Goal: Task Accomplishment & Management: Complete application form

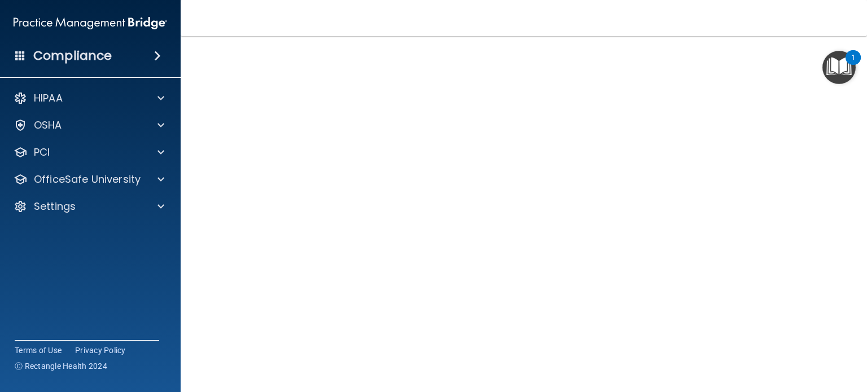
scroll to position [23, 0]
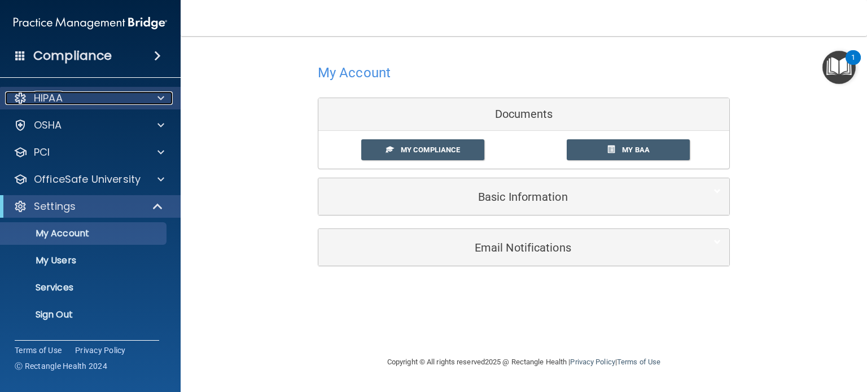
click at [77, 103] on div "HIPAA" at bounding box center [75, 98] width 140 height 14
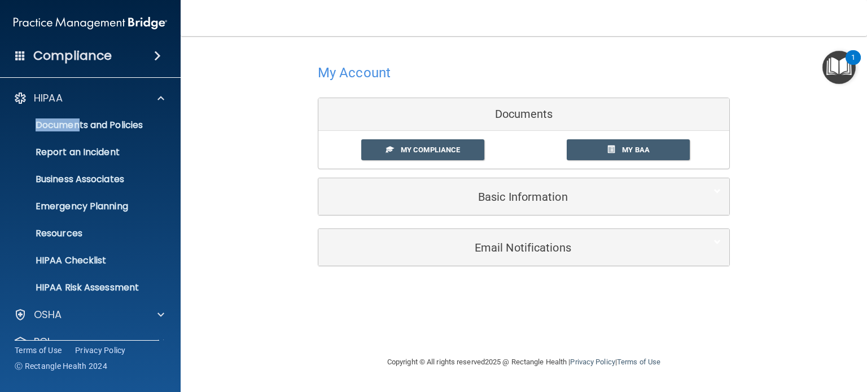
click at [80, 109] on div "HIPAA Documents and Policies Report an Incident Business Associates Emergency P…" at bounding box center [90, 193] width 181 height 212
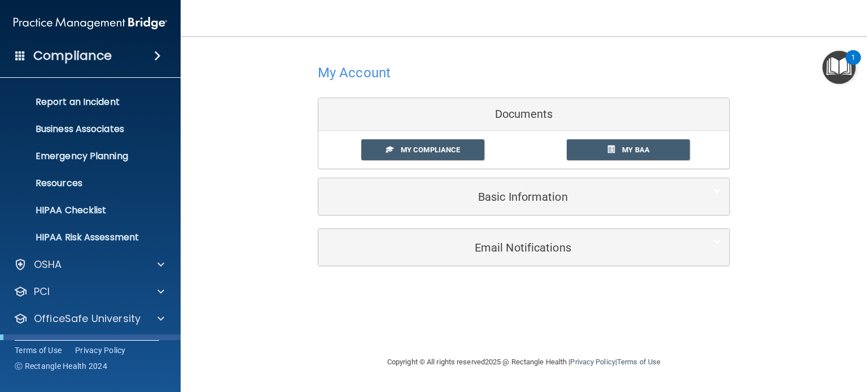
scroll to position [169, 0]
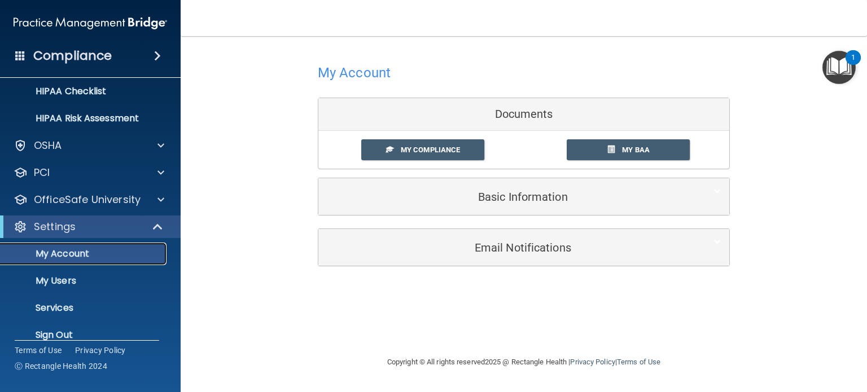
click at [111, 260] on link "My Account" at bounding box center [78, 254] width 178 height 23
click at [91, 252] on p "My Account" at bounding box center [84, 253] width 154 height 11
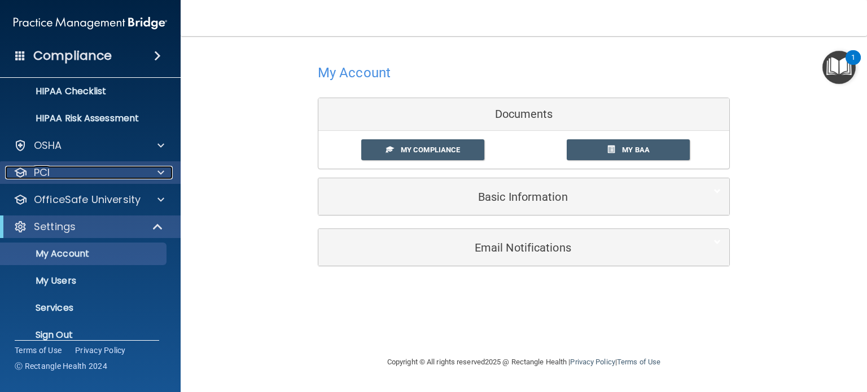
click at [65, 170] on div "PCI" at bounding box center [75, 173] width 140 height 14
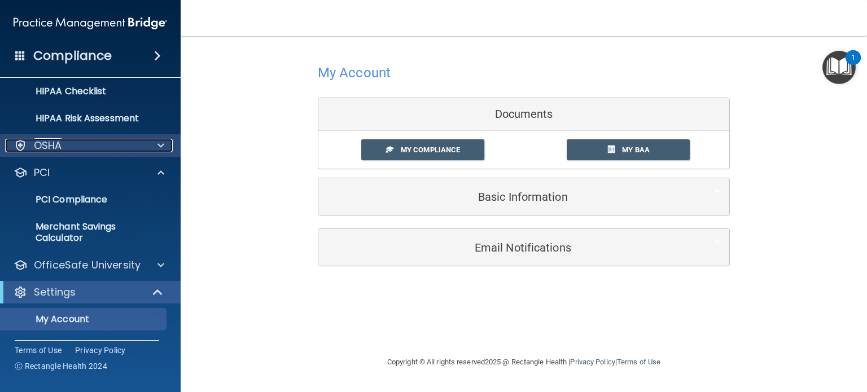
click at [122, 146] on div "OSHA" at bounding box center [75, 146] width 140 height 14
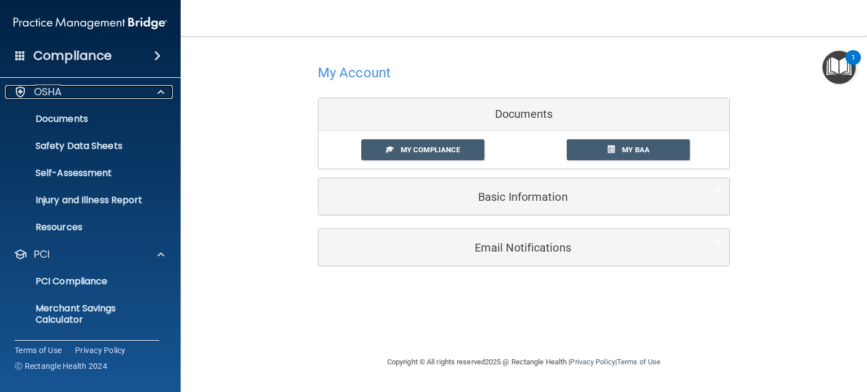
scroll to position [339, 0]
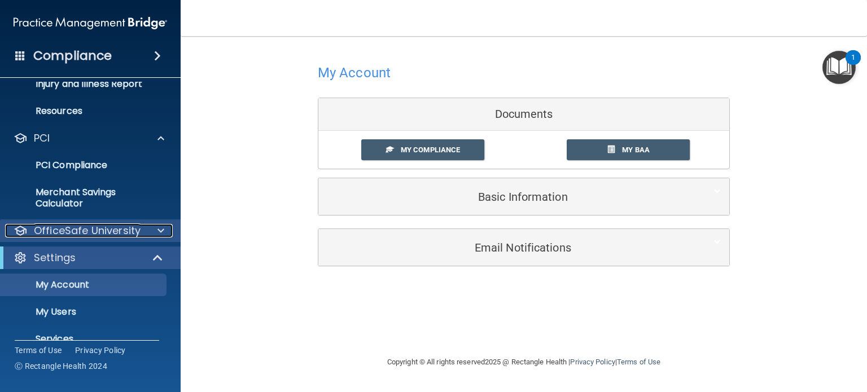
click at [80, 234] on p "OfficeSafe University" at bounding box center [87, 231] width 107 height 14
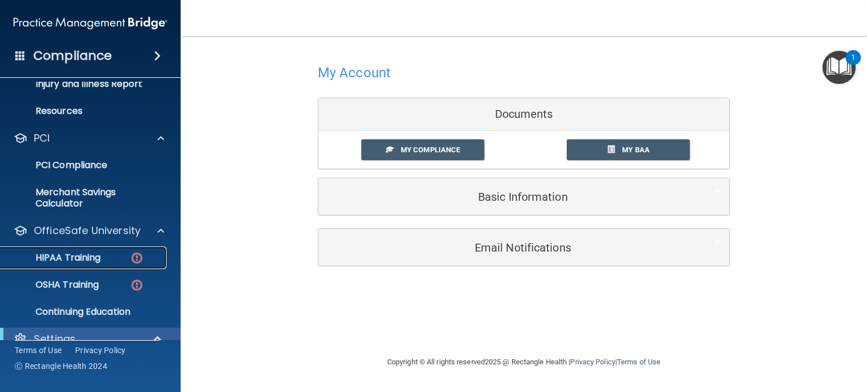
click at [100, 255] on p "HIPAA Training" at bounding box center [53, 257] width 93 height 11
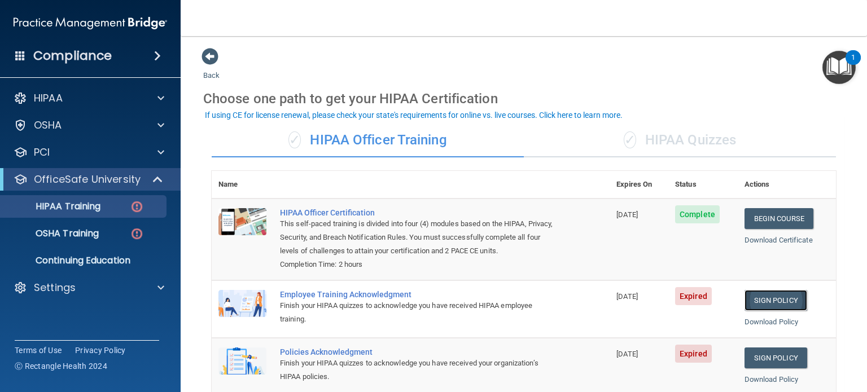
click at [764, 311] on link "Sign Policy" at bounding box center [776, 300] width 63 height 21
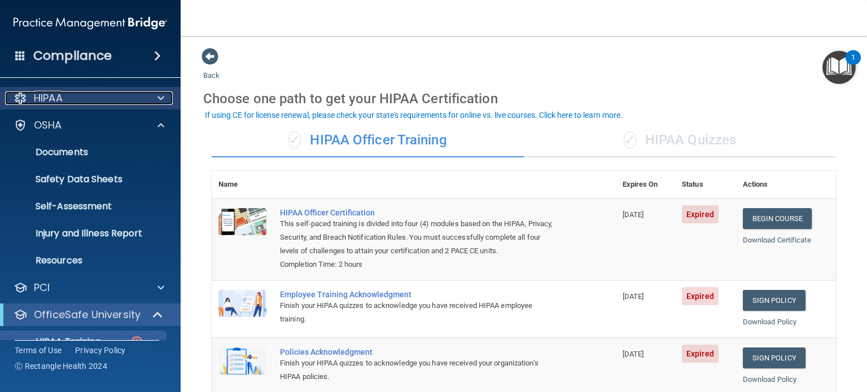
click at [83, 102] on div "HIPAA" at bounding box center [75, 98] width 140 height 14
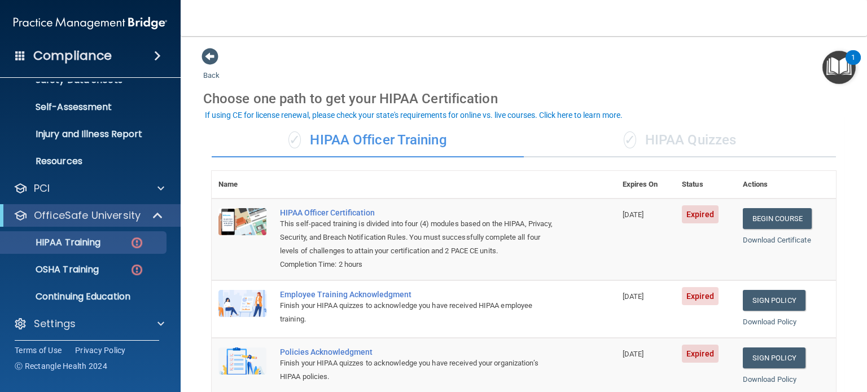
scroll to position [292, 0]
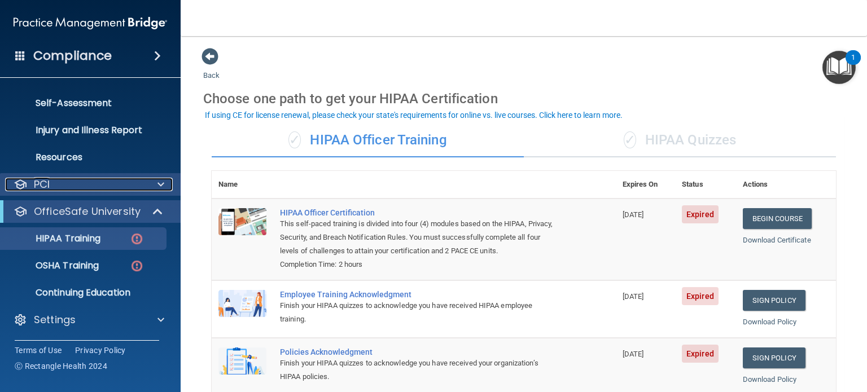
click at [91, 186] on div "PCI" at bounding box center [75, 185] width 140 height 14
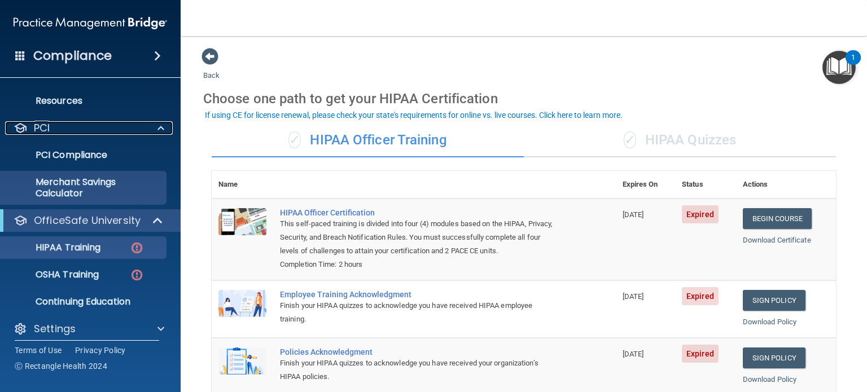
scroll to position [358, 0]
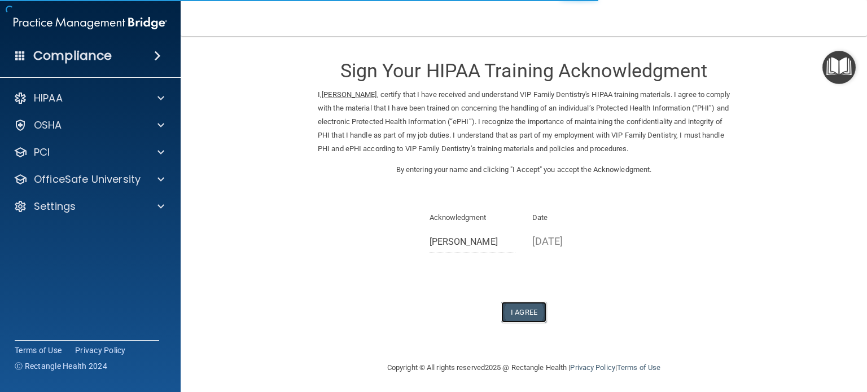
click at [528, 307] on button "I Agree" at bounding box center [523, 312] width 45 height 21
click at [520, 315] on button "I Agree" at bounding box center [523, 312] width 45 height 21
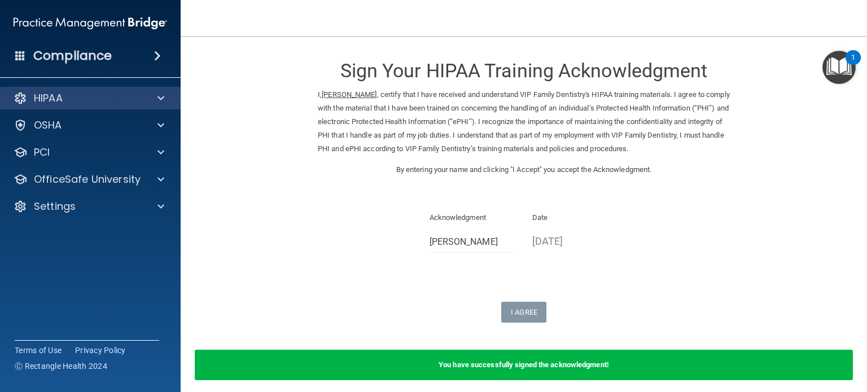
click at [48, 106] on div "HIPAA" at bounding box center [90, 98] width 181 height 23
click at [156, 99] on div at bounding box center [159, 98] width 28 height 14
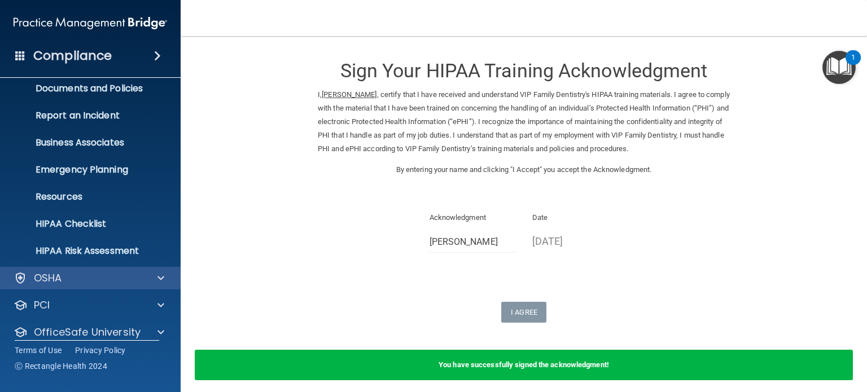
scroll to position [76, 0]
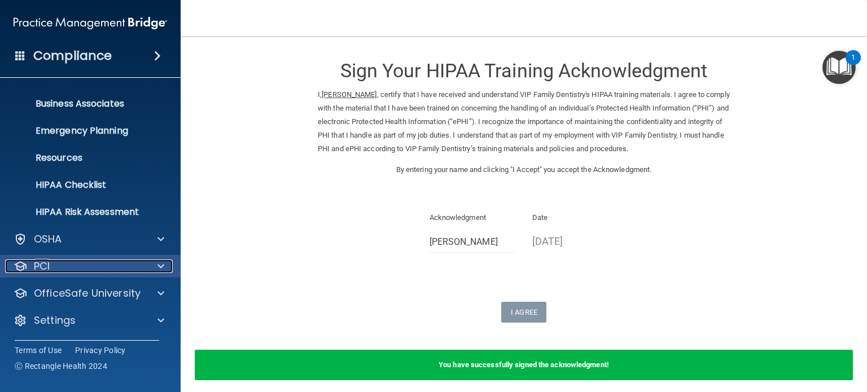
click at [65, 265] on div "PCI" at bounding box center [75, 267] width 140 height 14
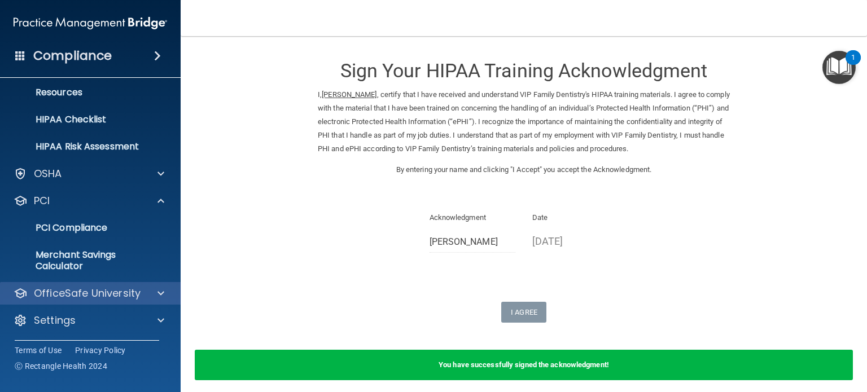
click at [94, 301] on div "OfficeSafe University" at bounding box center [90, 293] width 181 height 23
click at [164, 295] on div at bounding box center [159, 294] width 28 height 14
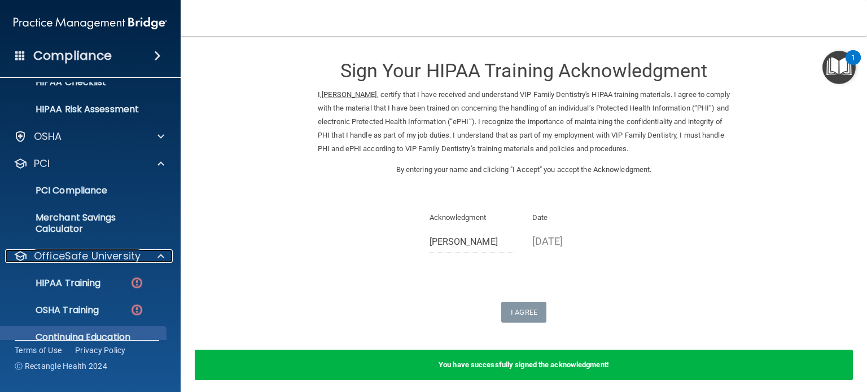
scroll to position [222, 0]
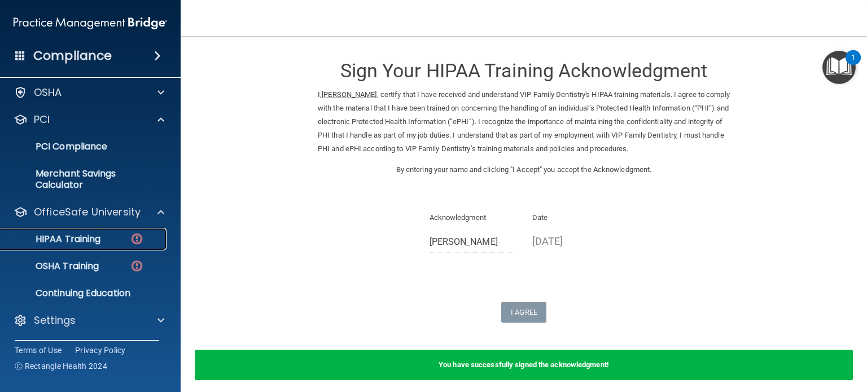
click at [106, 237] on div "HIPAA Training" at bounding box center [84, 239] width 154 height 11
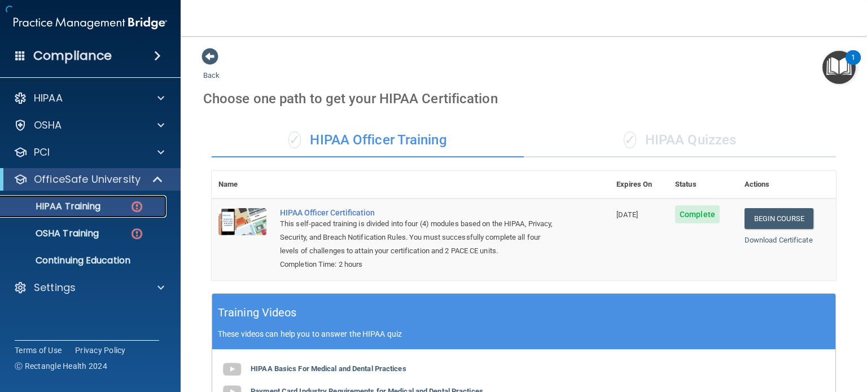
click at [103, 208] on div "HIPAA Training" at bounding box center [84, 206] width 154 height 11
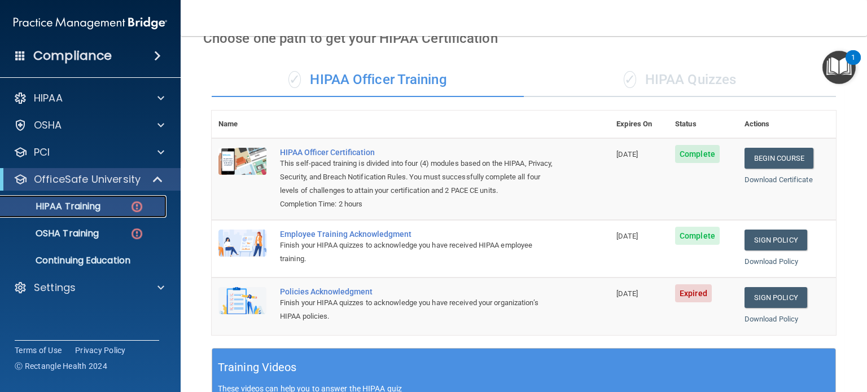
scroll to position [226, 0]
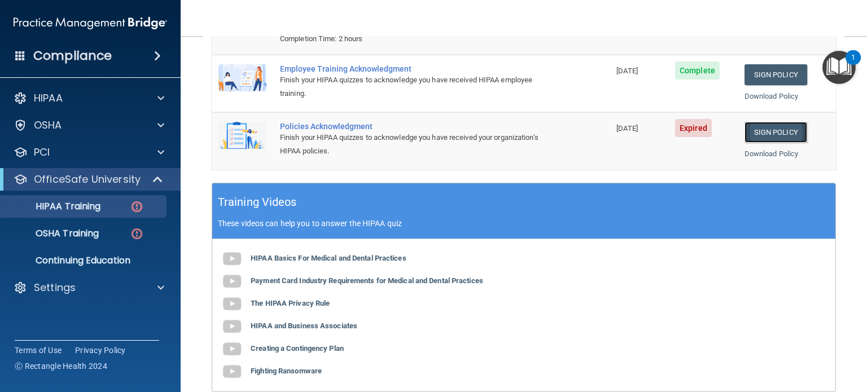
click at [752, 143] on link "Sign Policy" at bounding box center [776, 132] width 63 height 21
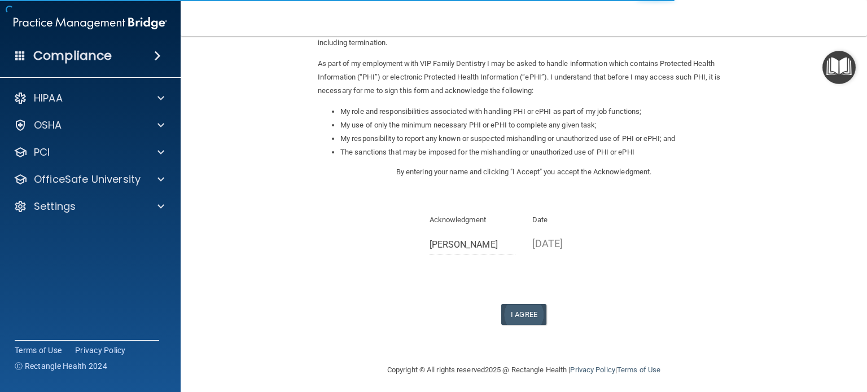
scroll to position [124, 0]
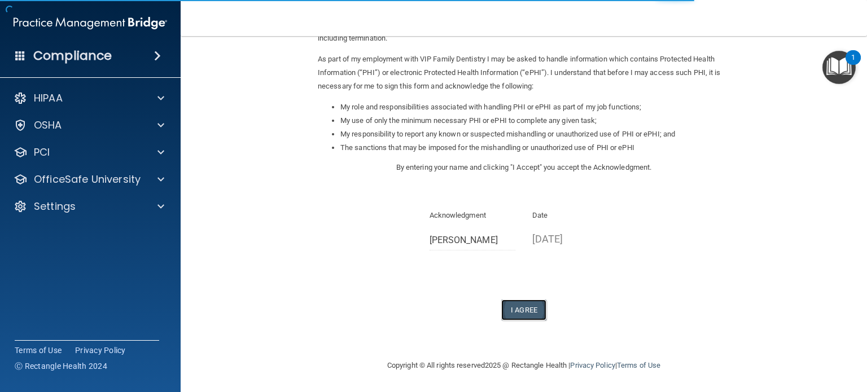
click at [515, 312] on button "I Agree" at bounding box center [523, 310] width 45 height 21
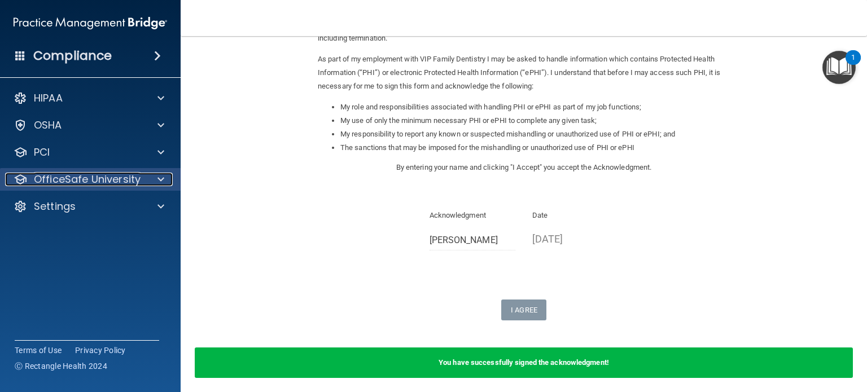
click at [162, 181] on span at bounding box center [161, 180] width 7 height 14
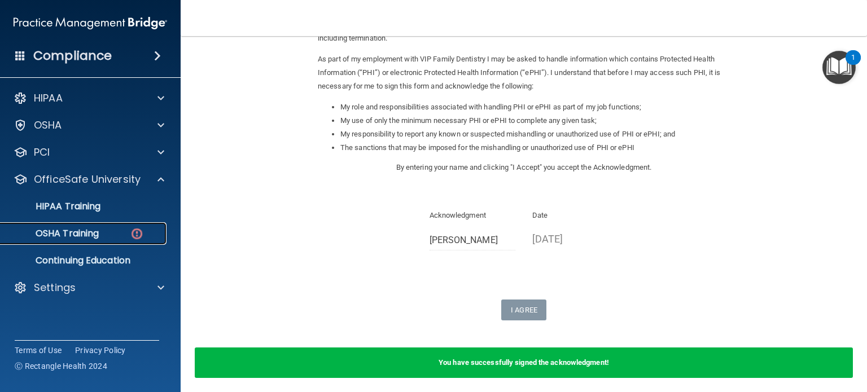
click at [84, 239] on p "OSHA Training" at bounding box center [52, 233] width 91 height 11
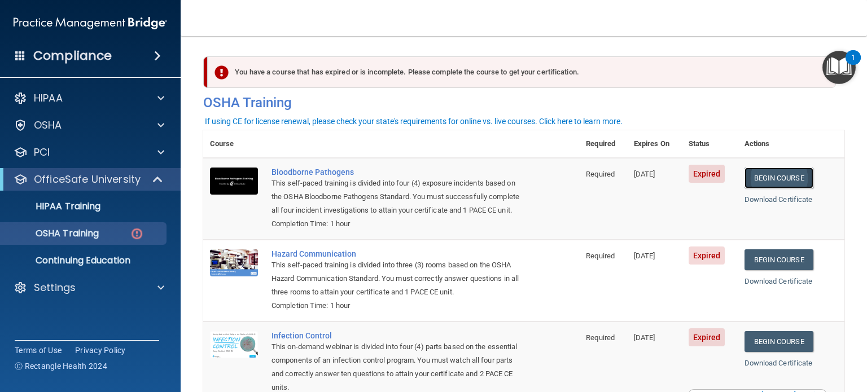
click at [761, 180] on link "Begin Course" at bounding box center [779, 178] width 69 height 21
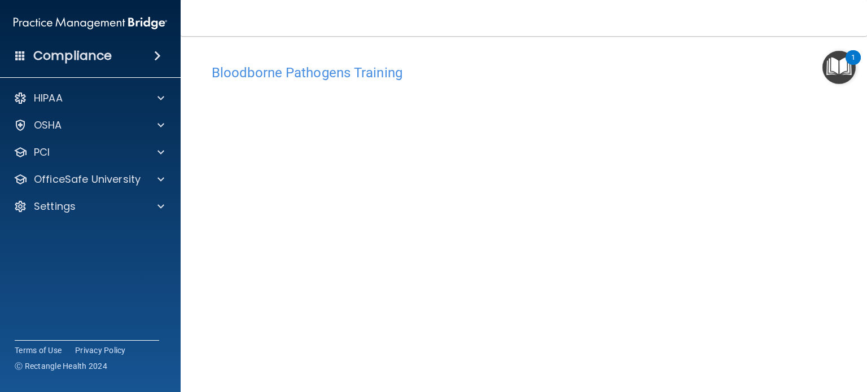
scroll to position [16, 0]
